Goal: Information Seeking & Learning: Learn about a topic

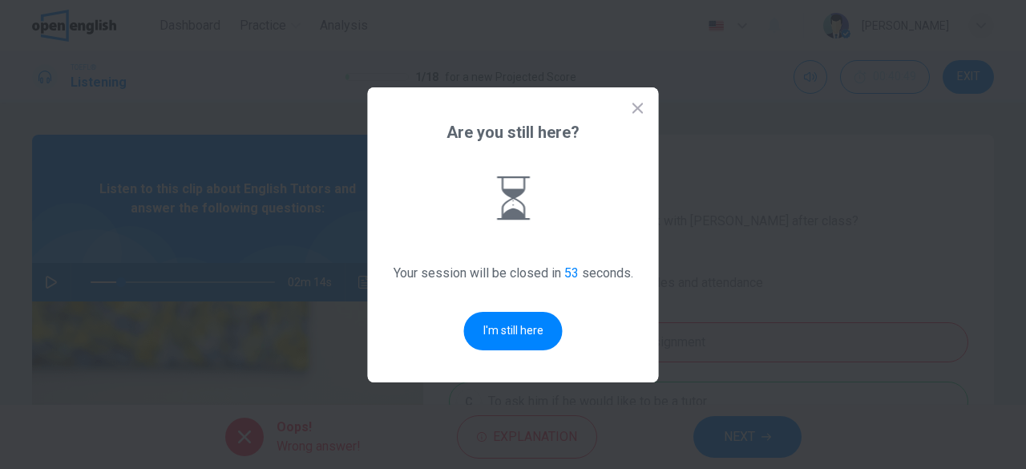
scroll to position [122, 0]
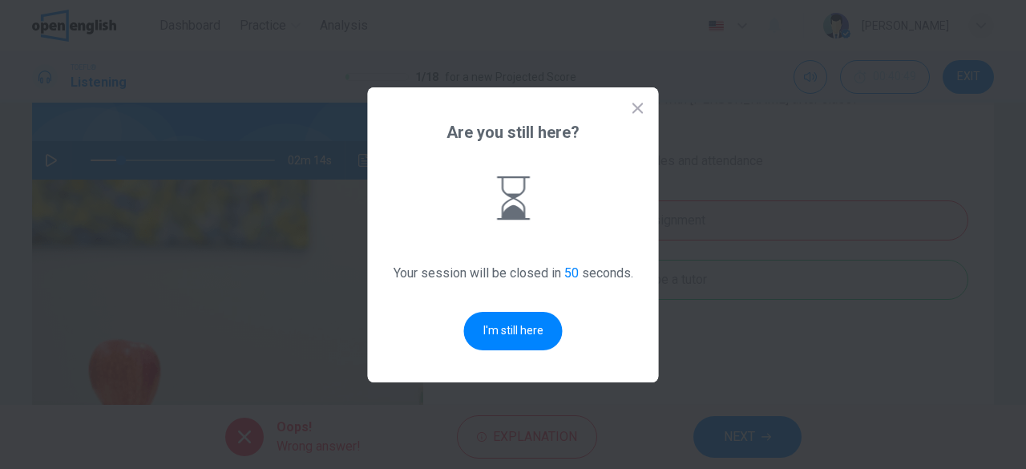
click at [640, 106] on icon at bounding box center [638, 108] width 10 height 10
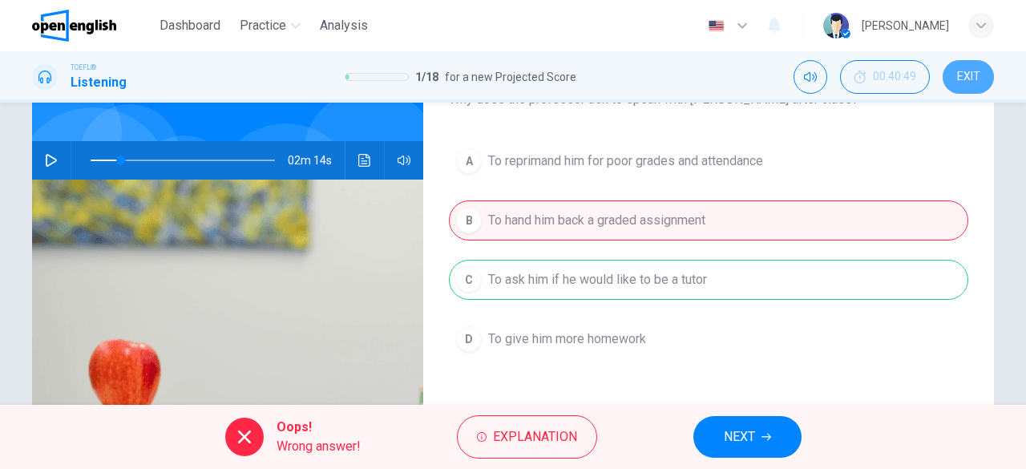
click at [966, 79] on span "EXIT" at bounding box center [968, 77] width 23 height 13
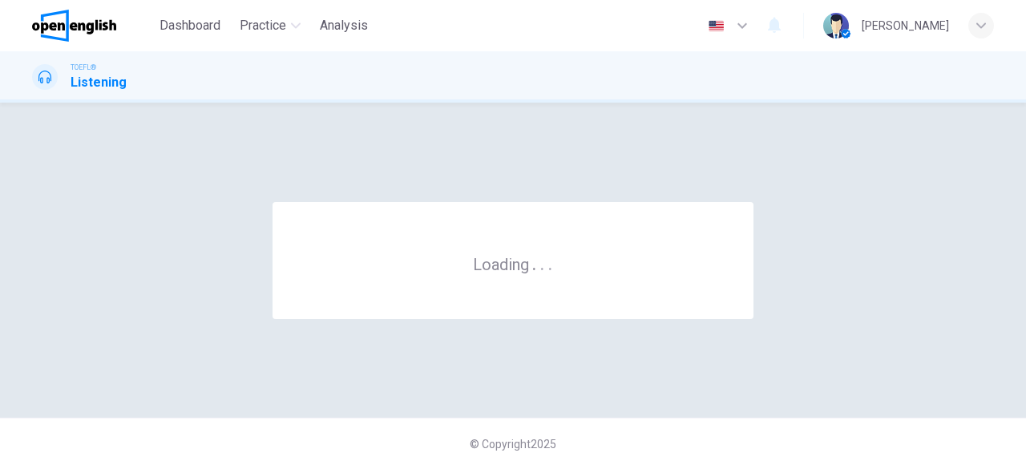
scroll to position [0, 0]
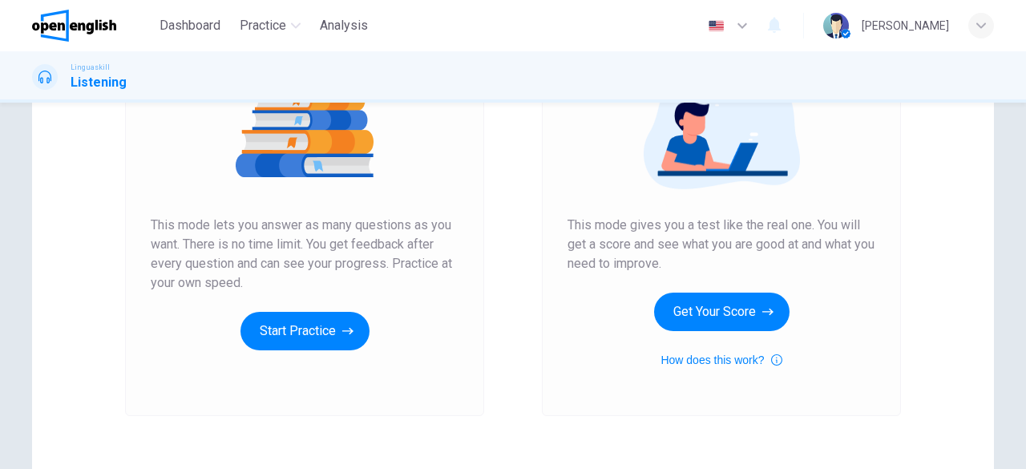
scroll to position [306, 0]
